Goal: Transaction & Acquisition: Obtain resource

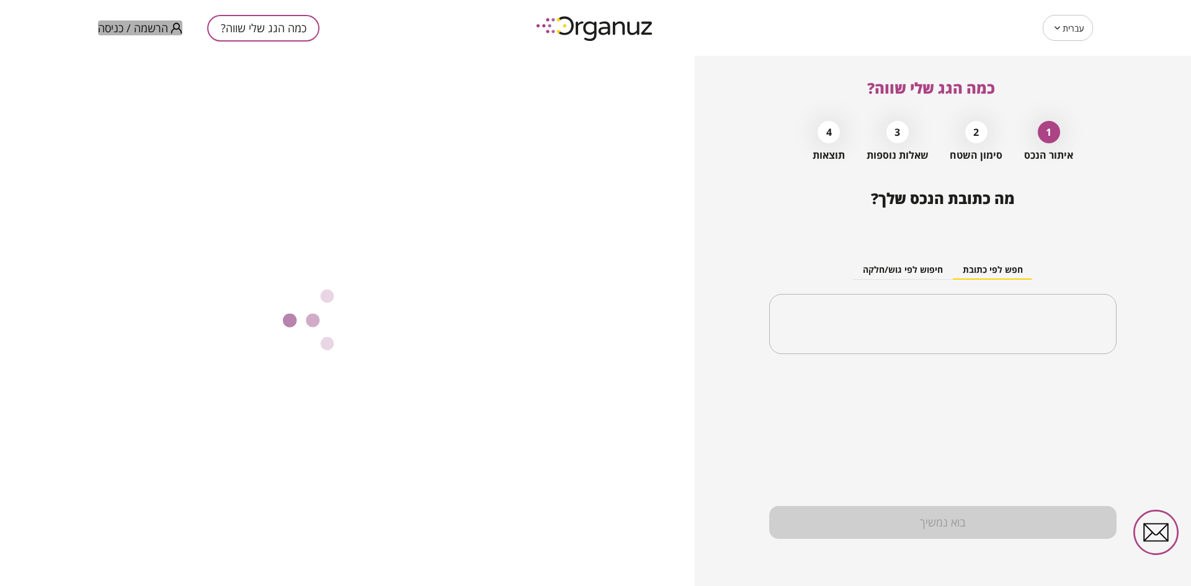
click at [117, 25] on span "הרשמה / כניסה" at bounding box center [133, 28] width 70 height 12
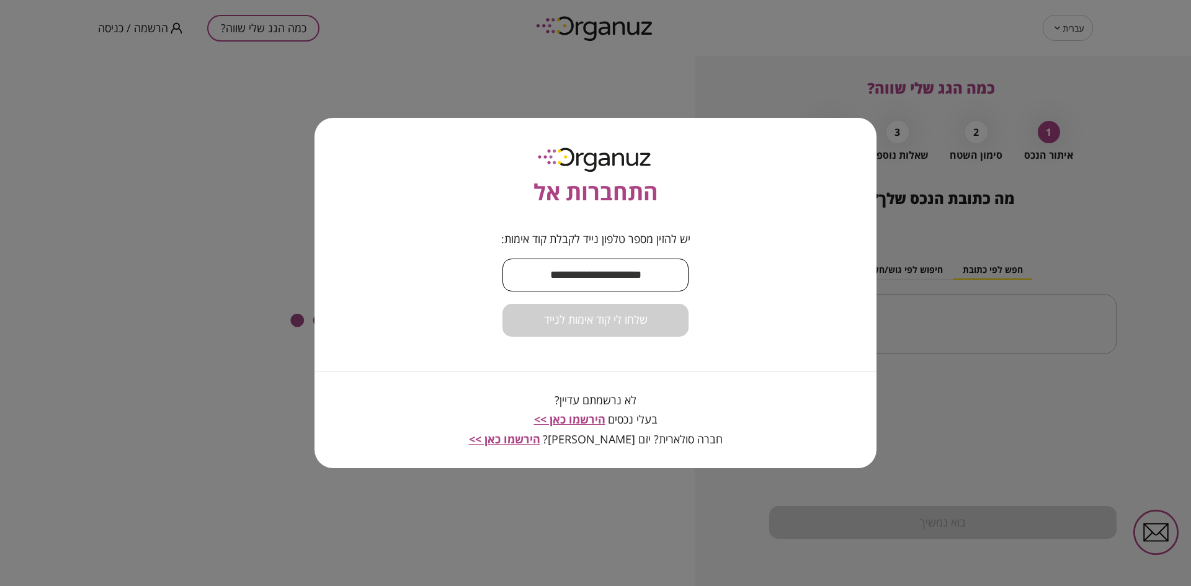
click at [571, 274] on input "text" at bounding box center [595, 275] width 186 height 37
type input "**********"
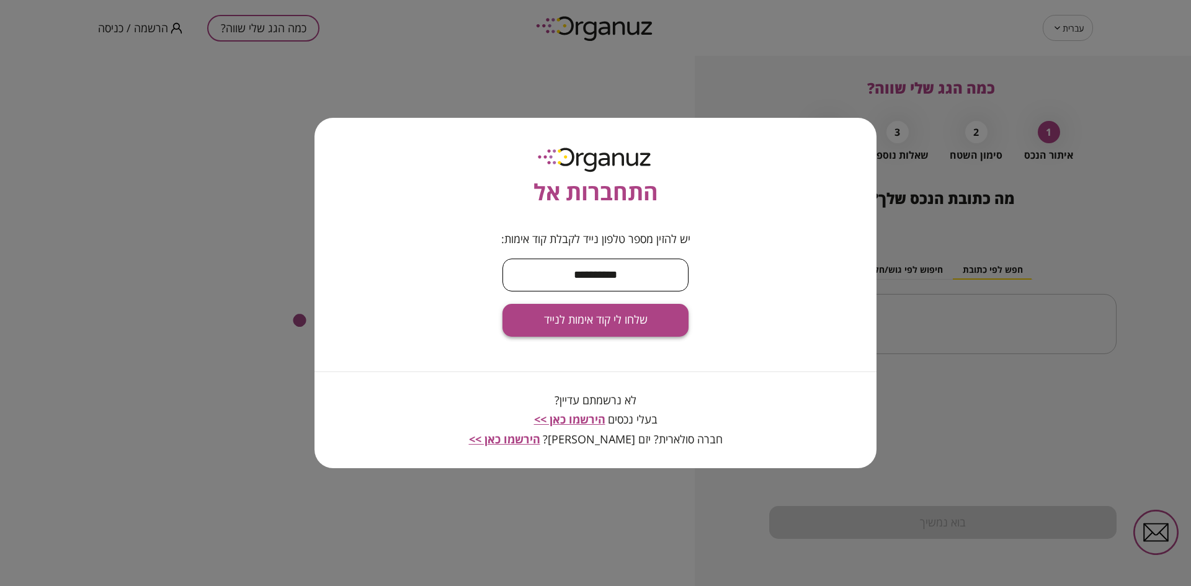
click at [613, 318] on span "שלחו לי קוד אימות לנייד" at bounding box center [596, 320] width 104 height 14
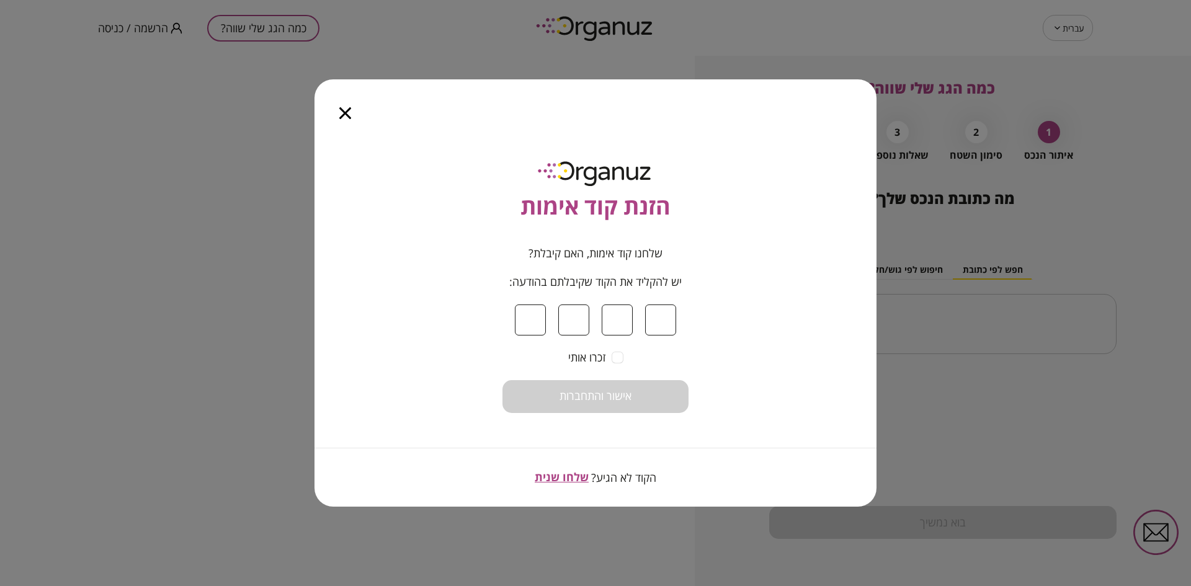
type input "*"
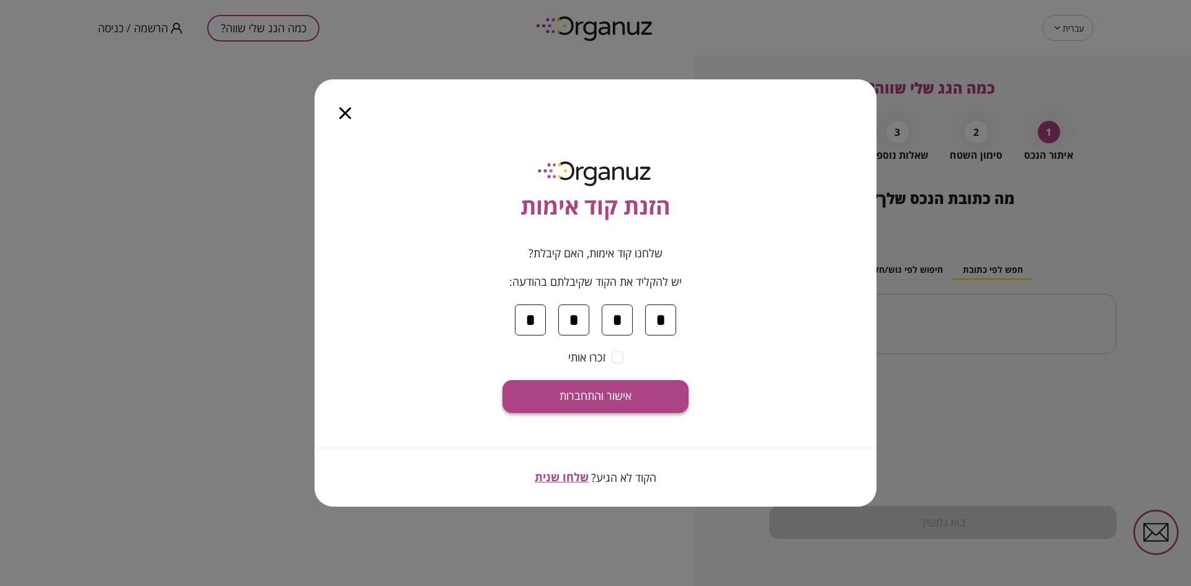
type input "*"
click at [623, 390] on span "אישור והתחברות" at bounding box center [595, 396] width 72 height 14
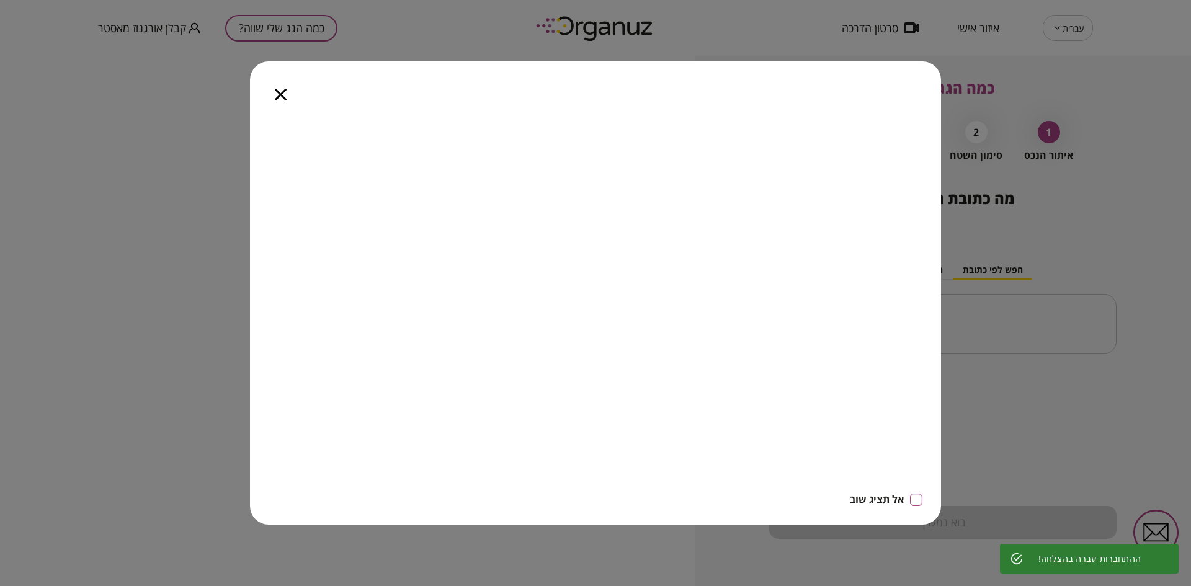
click at [282, 94] on icon "button" at bounding box center [281, 95] width 12 height 12
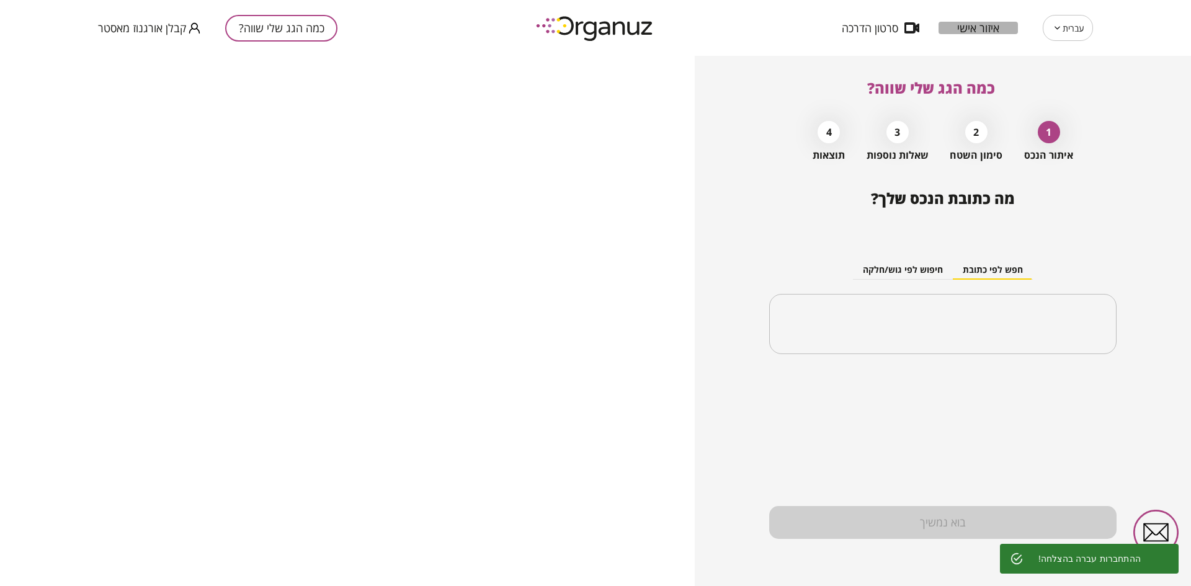
click at [977, 26] on span "איזור אישי" at bounding box center [978, 28] width 42 height 12
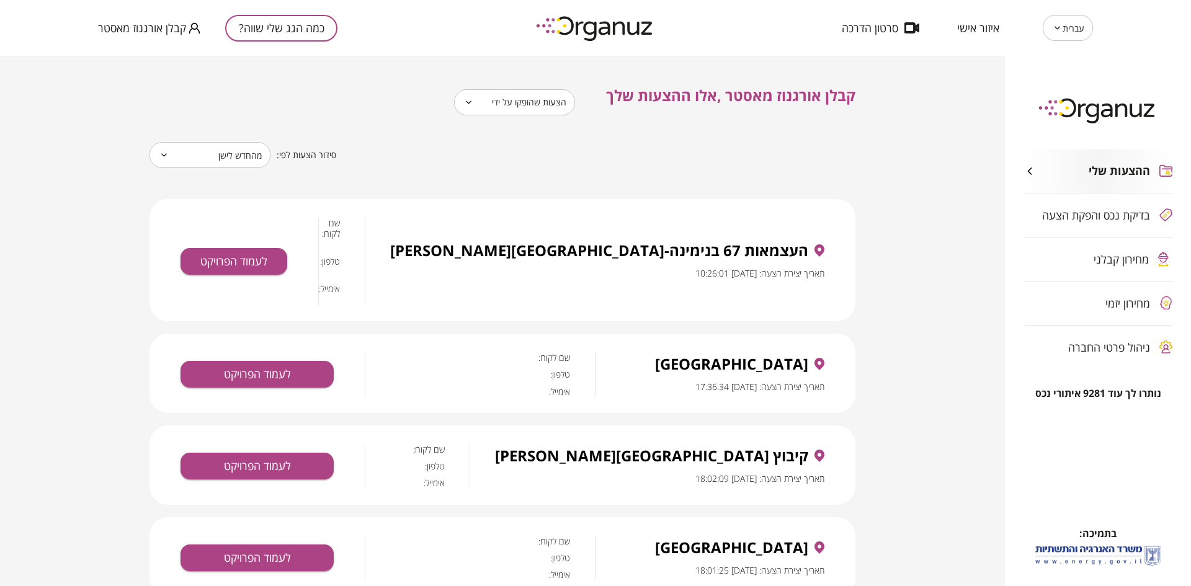
click at [1111, 257] on span "מחירון קבלני" at bounding box center [1120, 259] width 55 height 12
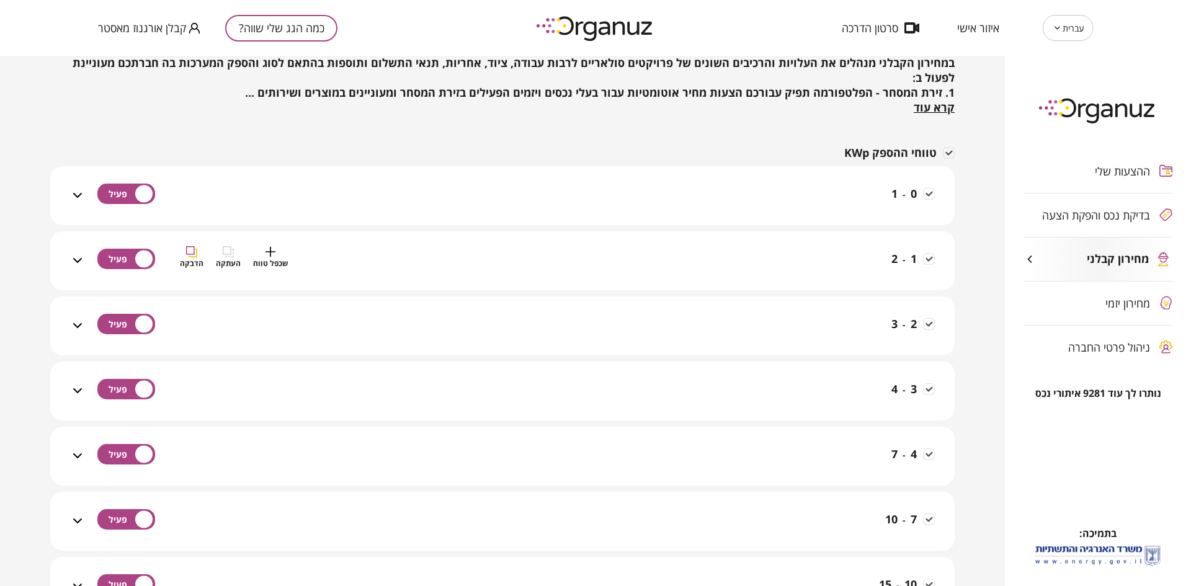
scroll to position [109, 0]
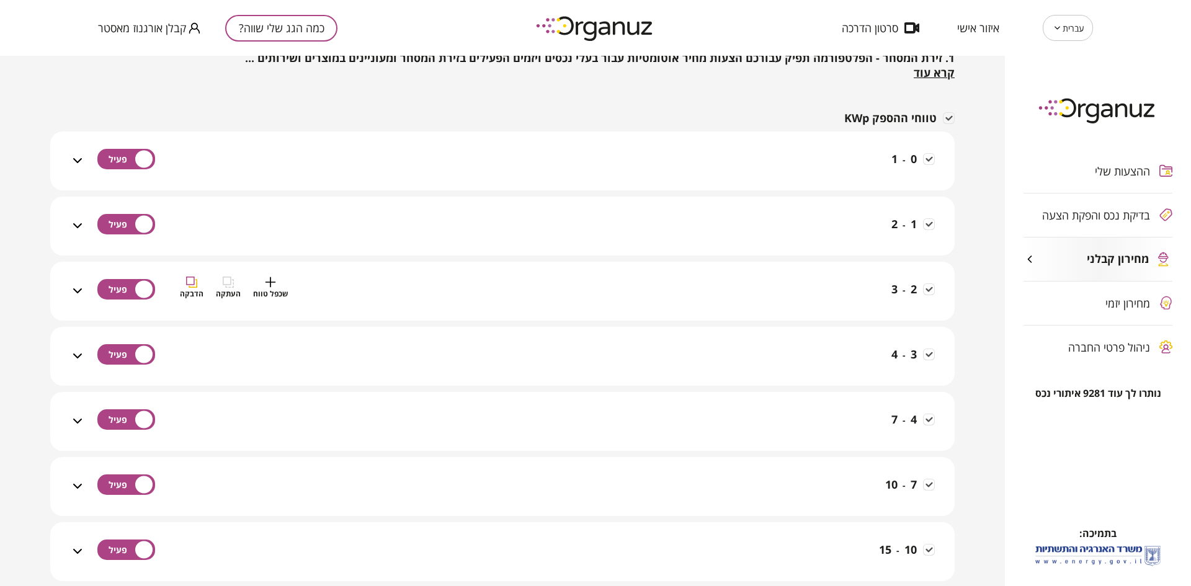
click at [690, 292] on div "2 - 3 שכפל טווח העתקה הדבקה" at bounding box center [510, 299] width 850 height 44
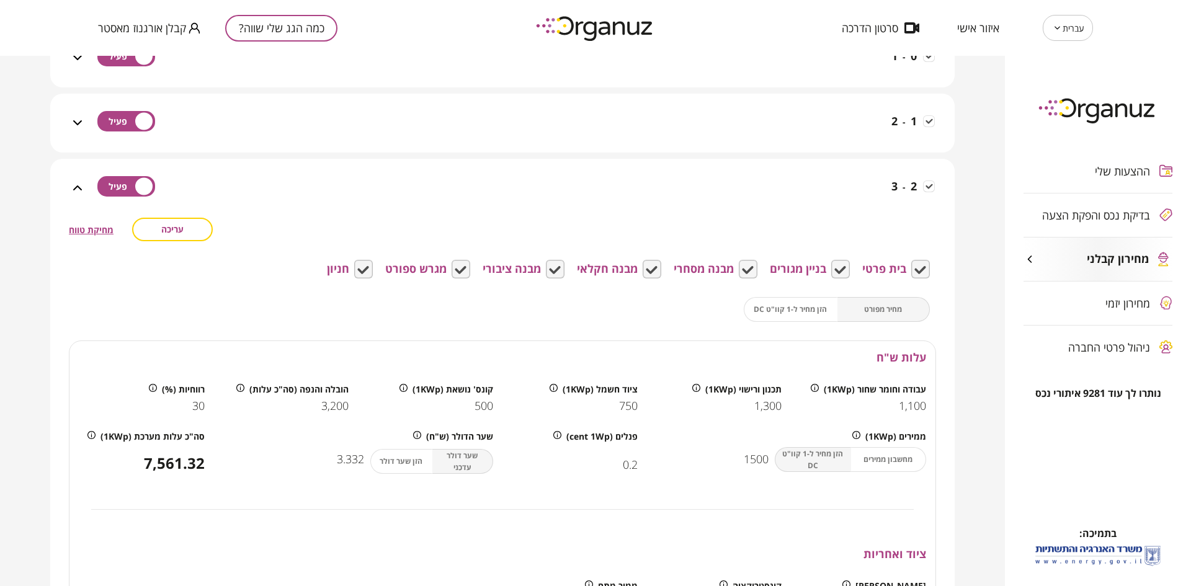
scroll to position [217, 0]
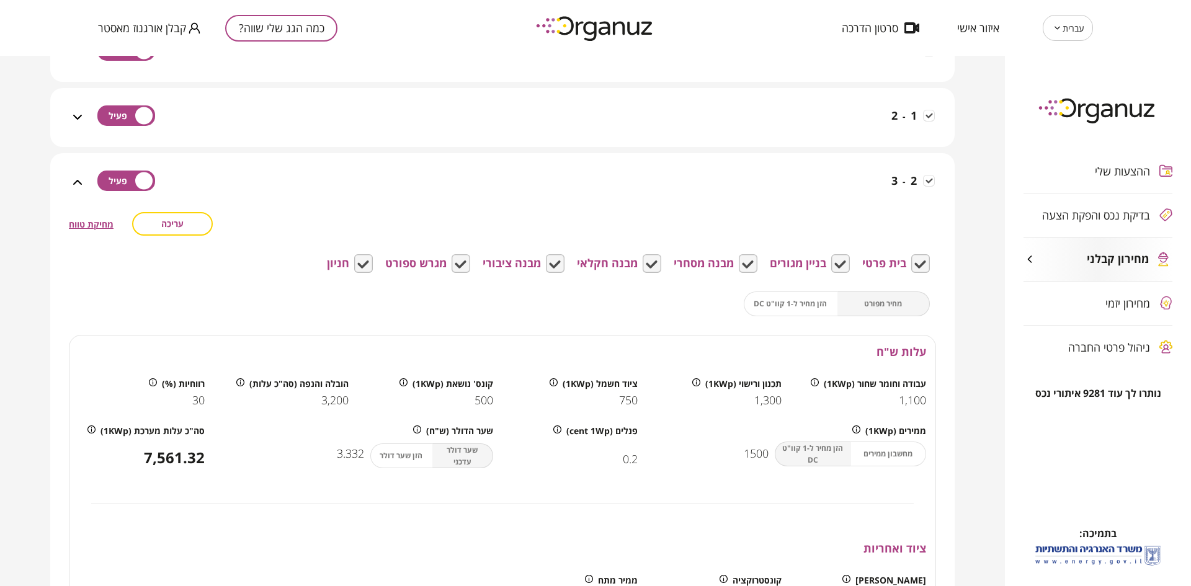
click at [194, 224] on button "עריכה" at bounding box center [172, 224] width 81 height 24
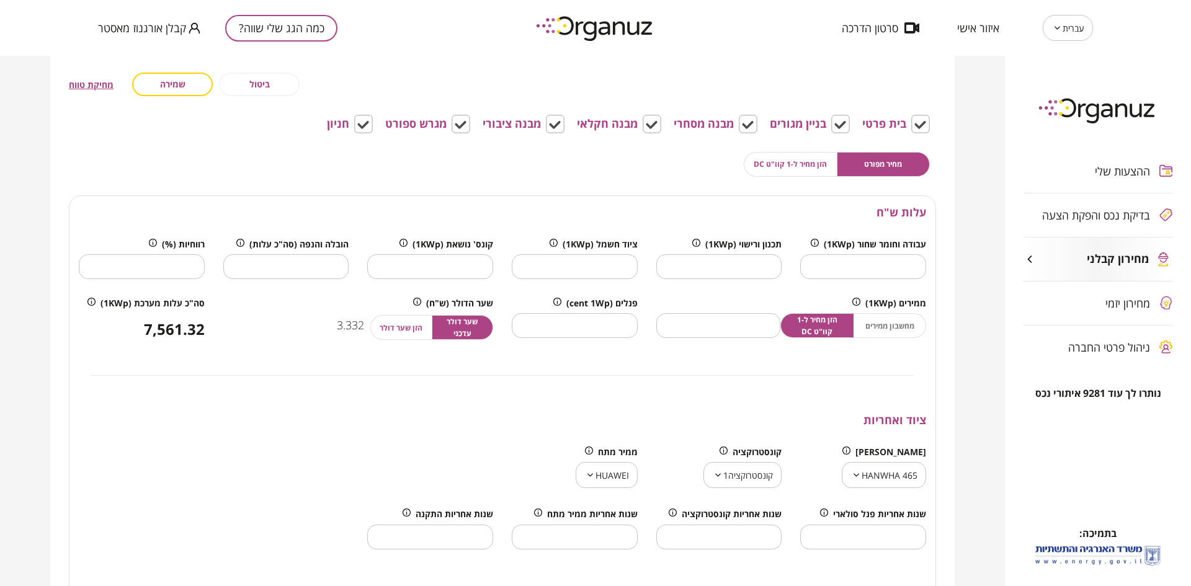
scroll to position [341, 0]
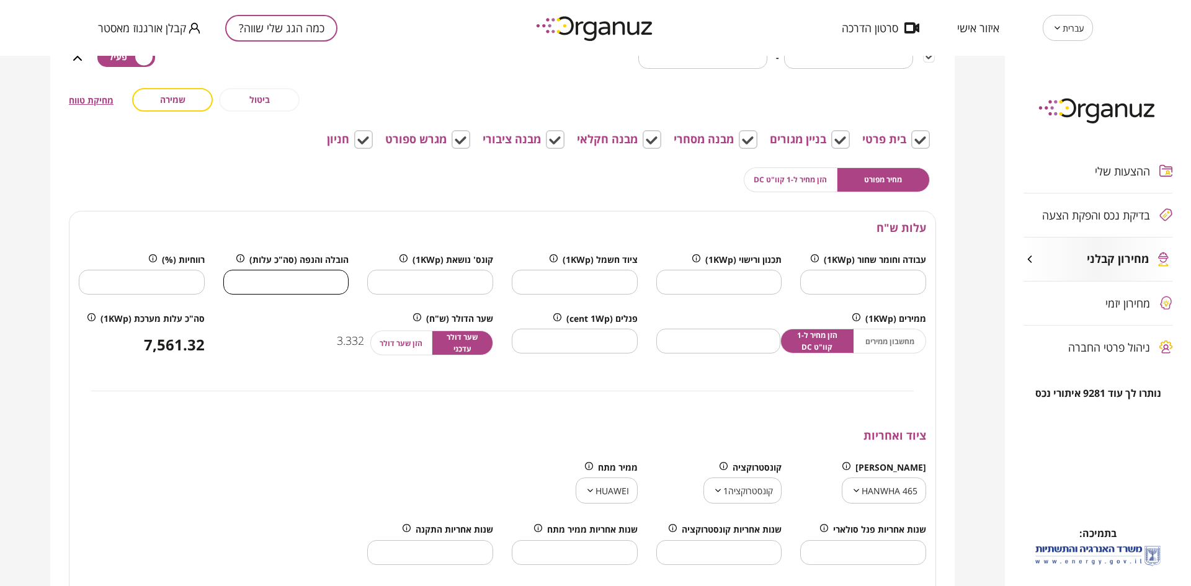
click at [280, 281] on input "****" at bounding box center [286, 282] width 126 height 37
click at [143, 282] on input "**" at bounding box center [142, 282] width 126 height 37
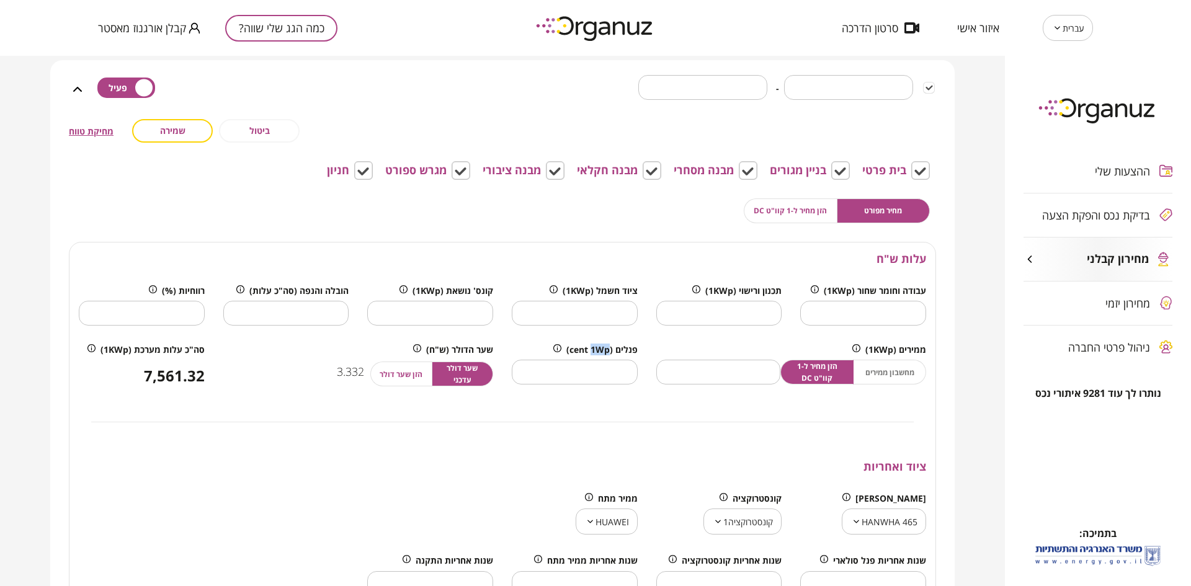
drag, startPoint x: 592, startPoint y: 349, endPoint x: 611, endPoint y: 350, distance: 18.6
click at [611, 350] on span "פנלים (cent 1Wp)" at bounding box center [601, 349] width 71 height 11
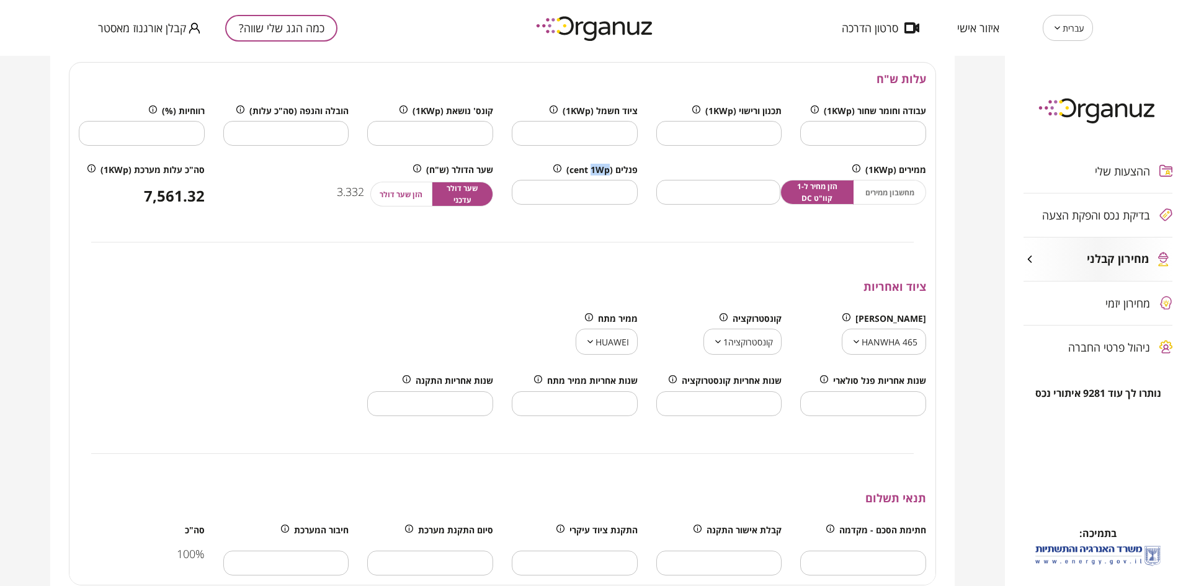
scroll to position [527, 0]
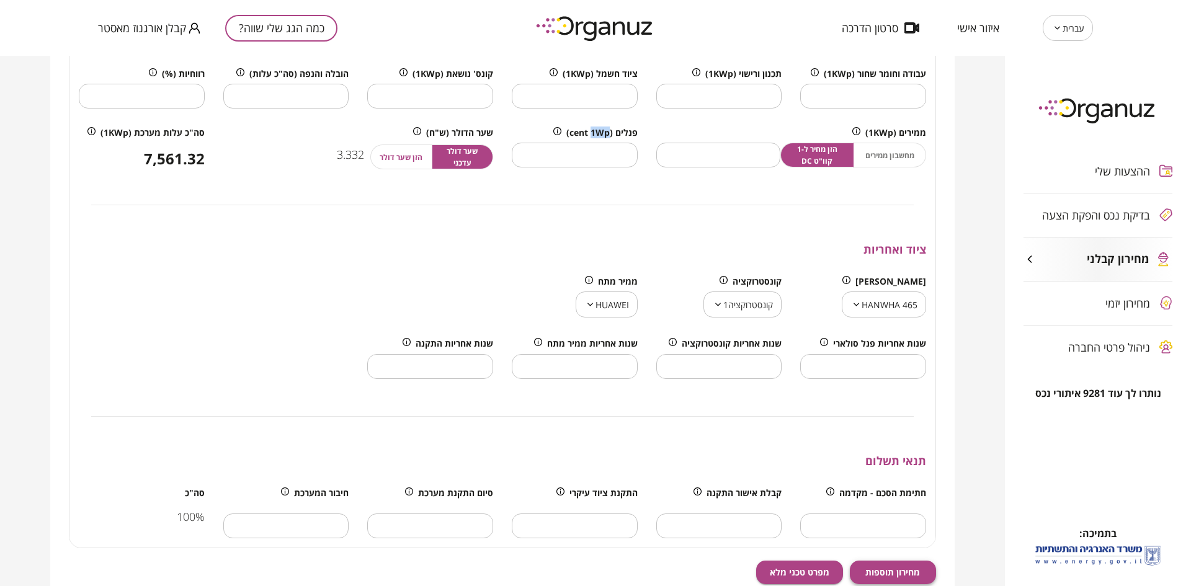
click at [902, 567] on span "מחירון תוספות" at bounding box center [892, 572] width 55 height 11
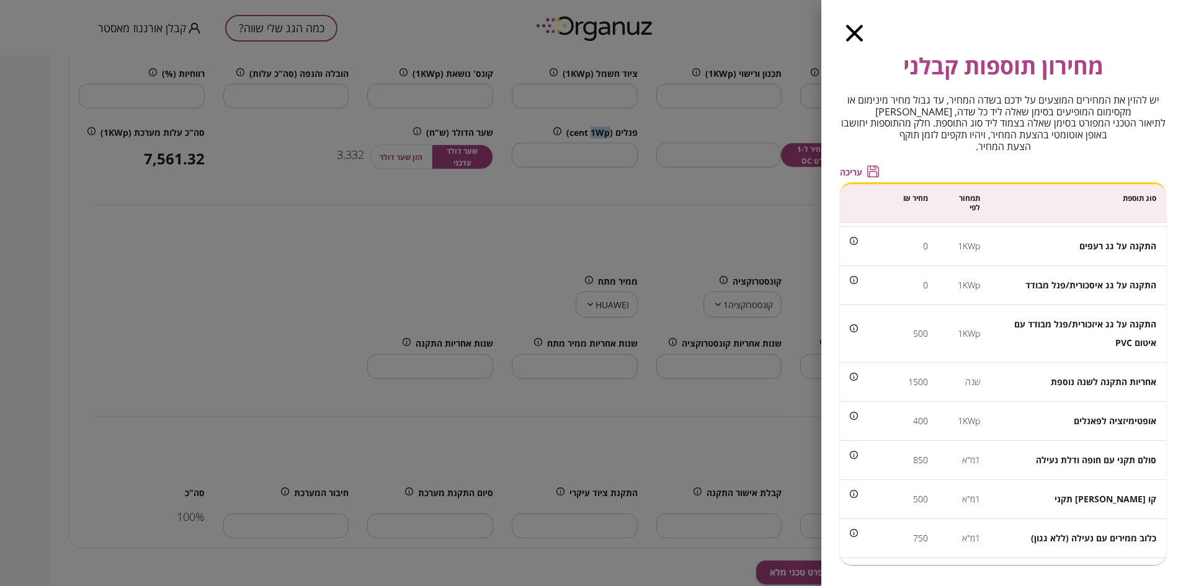
scroll to position [0, 0]
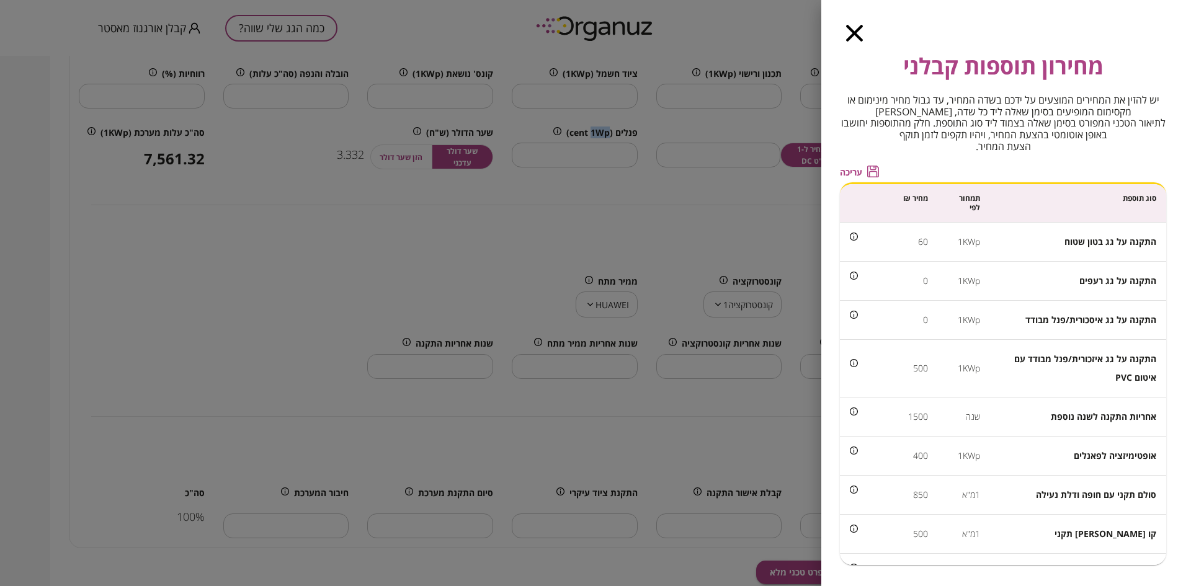
click at [858, 30] on icon "button" at bounding box center [854, 33] width 17 height 17
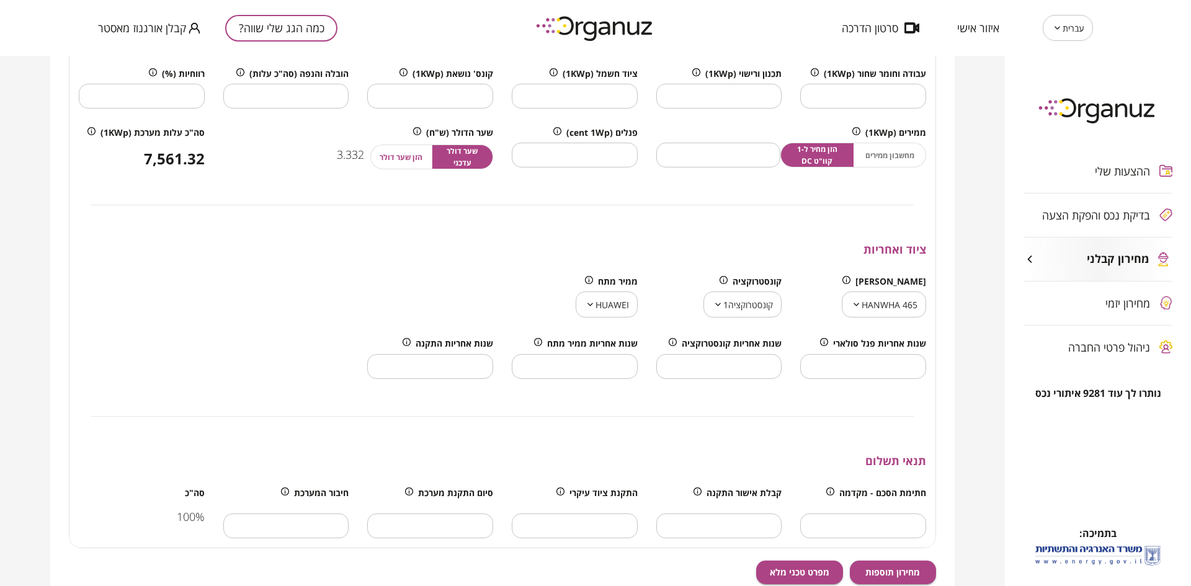
click at [368, 272] on div at bounding box center [285, 298] width 433 height 62
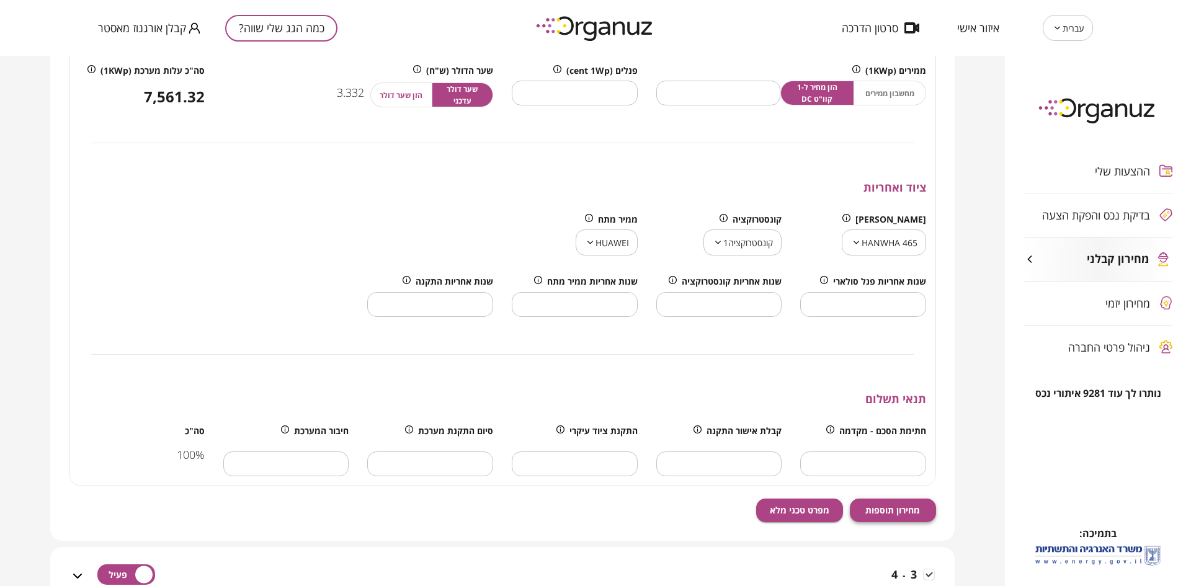
click at [905, 508] on span "מחירון תוספות" at bounding box center [892, 510] width 55 height 11
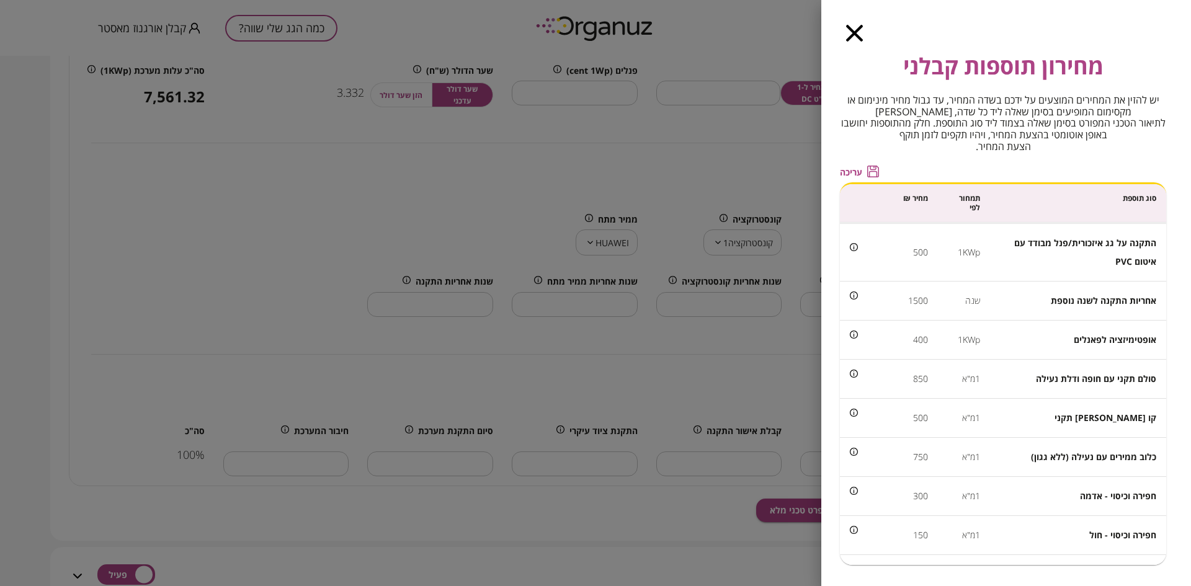
scroll to position [0, 0]
